Goal: Subscribe to service/newsletter

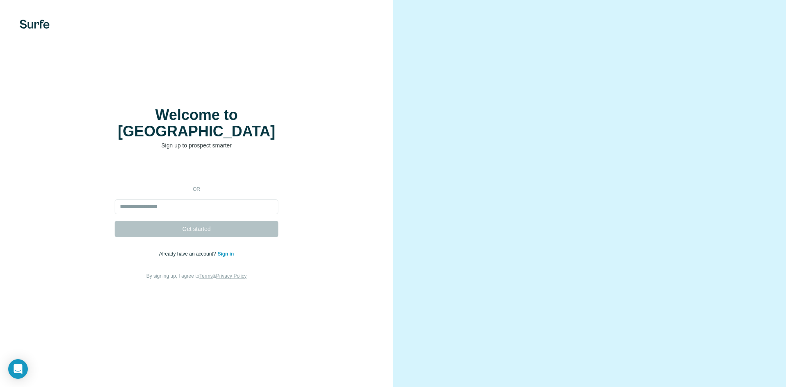
drag, startPoint x: 179, startPoint y: 185, endPoint x: 176, endPoint y: 190, distance: 5.7
click at [179, 186] on div "or Get started Already have an account? Sign in By signing up, I agree to Terms…" at bounding box center [196, 222] width 360 height 118
click at [172, 199] on input "email" at bounding box center [197, 206] width 164 height 15
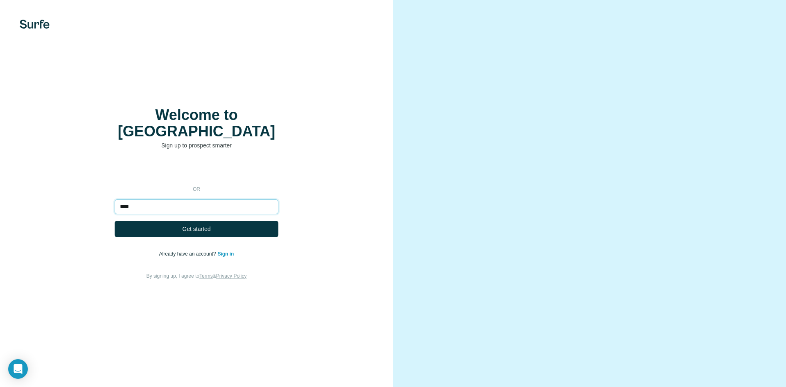
type input "****"
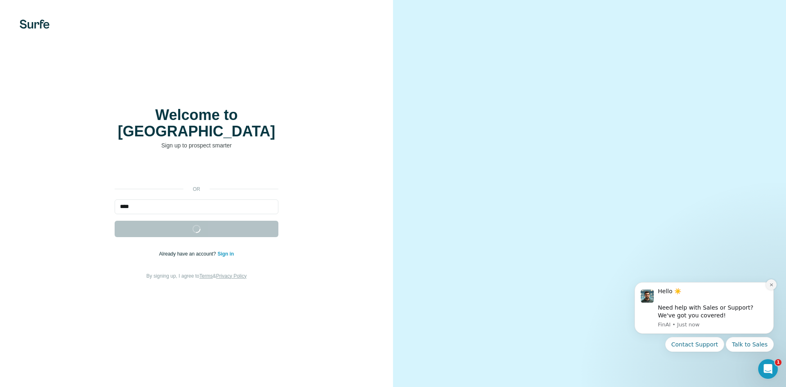
click at [771, 283] on icon "Dismiss notification" at bounding box center [772, 285] width 5 height 5
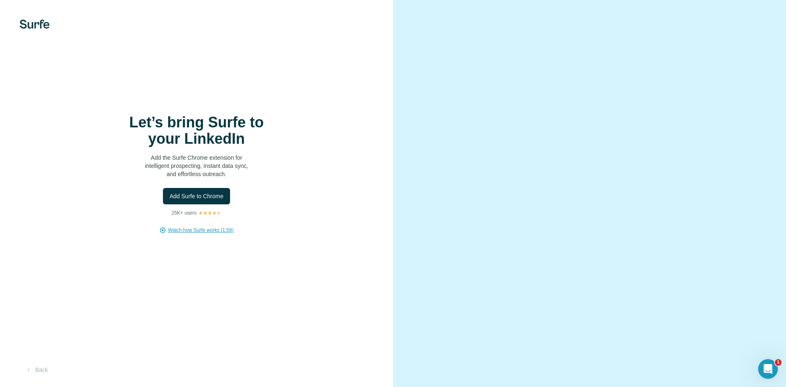
click at [210, 229] on span "Watch how Surfe works (1:58)" at bounding box center [201, 229] width 66 height 7
click at [38, 370] on button "Back" at bounding box center [37, 369] width 34 height 15
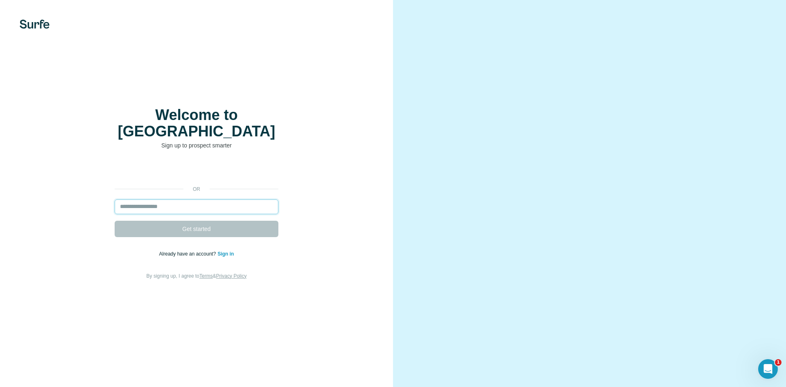
click at [188, 201] on input "email" at bounding box center [197, 206] width 164 height 15
click at [195, 199] on input "email" at bounding box center [197, 206] width 164 height 15
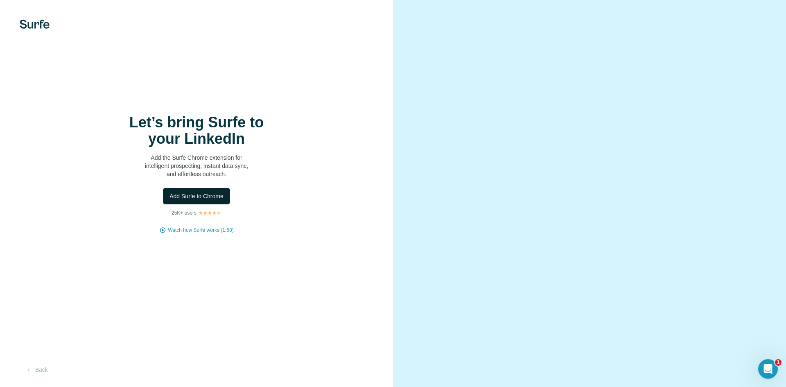
click at [213, 196] on span "Add Surfe to Chrome" at bounding box center [197, 196] width 54 height 8
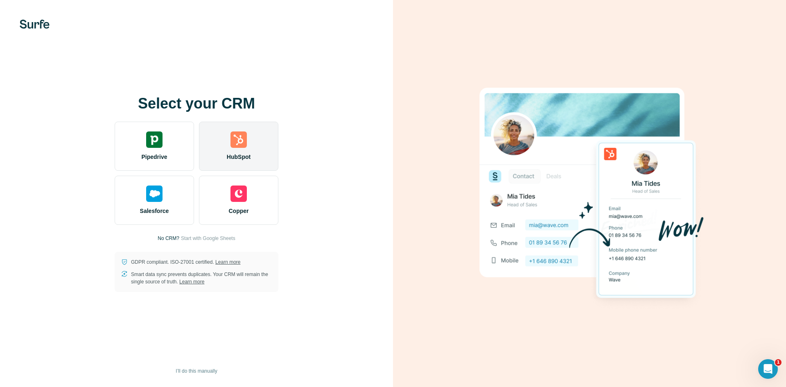
click at [242, 143] on img at bounding box center [239, 139] width 16 height 16
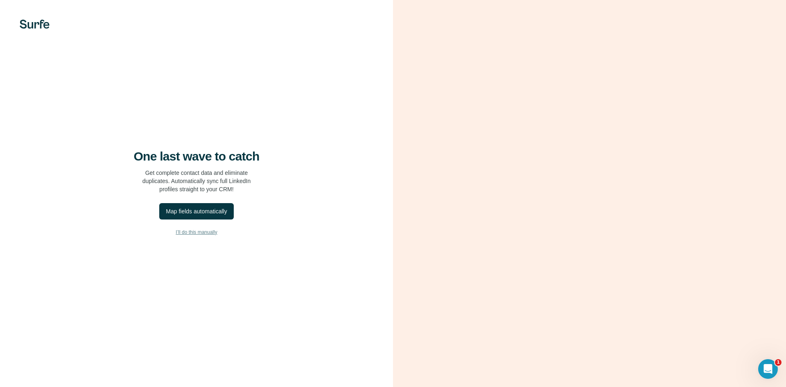
click at [199, 231] on span "I’ll do this manually" at bounding box center [196, 232] width 41 height 7
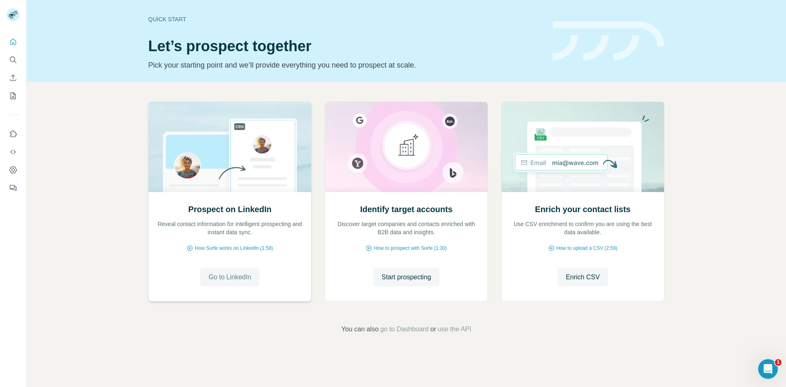
click at [233, 276] on span "Go to LinkedIn" at bounding box center [229, 277] width 43 height 10
